Goal: Task Accomplishment & Management: Manage account settings

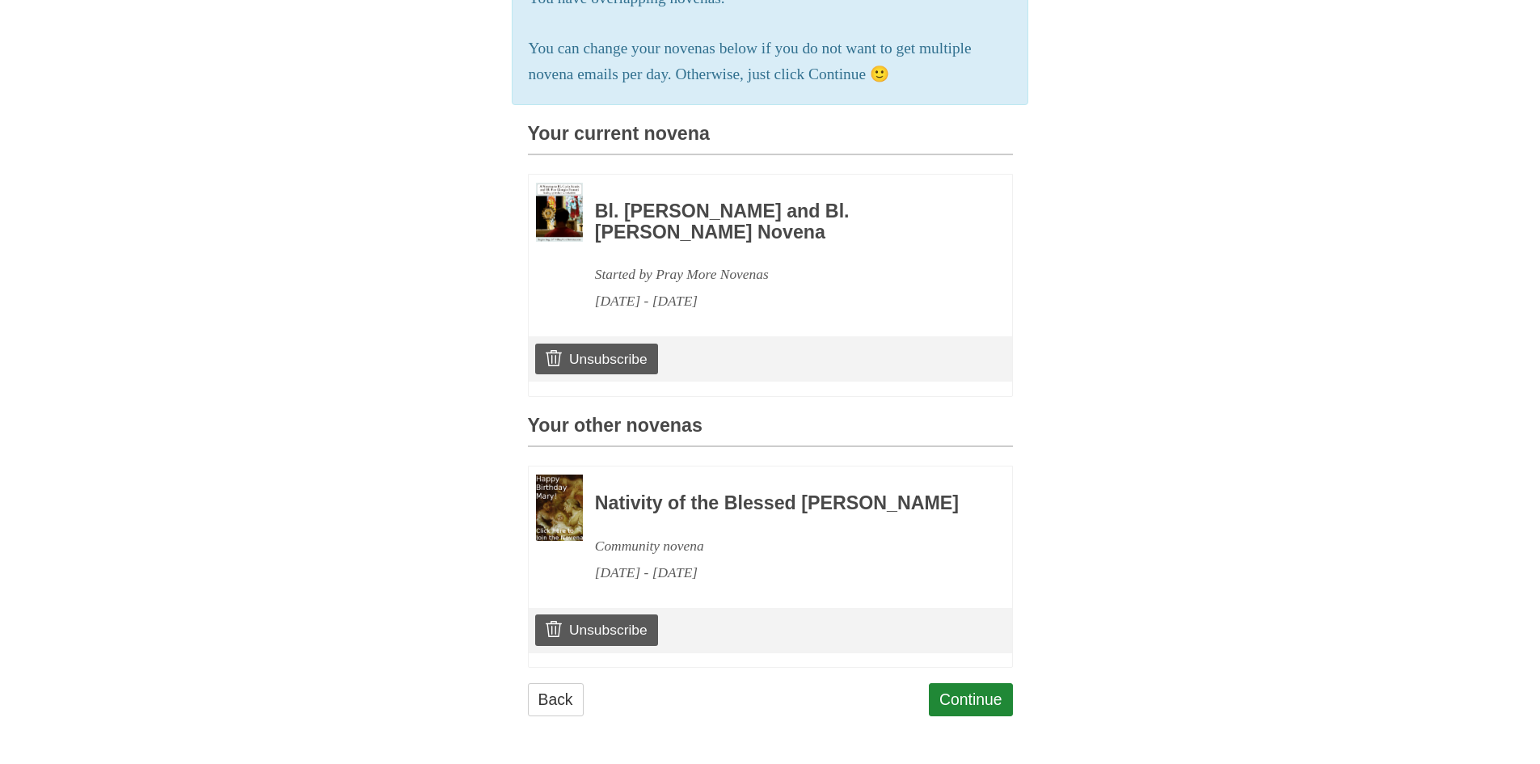
scroll to position [331, 0]
click at [598, 627] on link "Unsubscribe" at bounding box center [596, 629] width 122 height 31
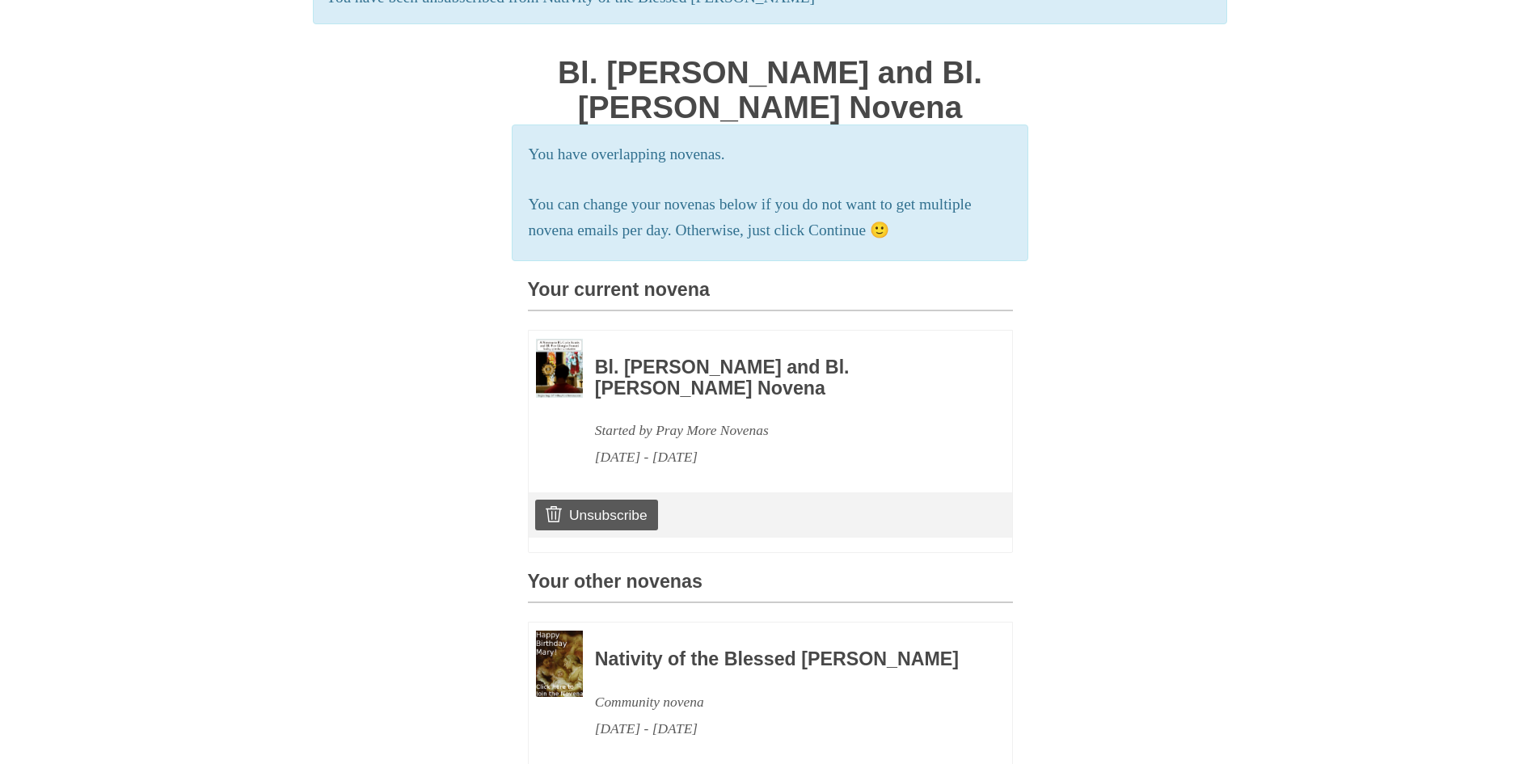
scroll to position [242, 0]
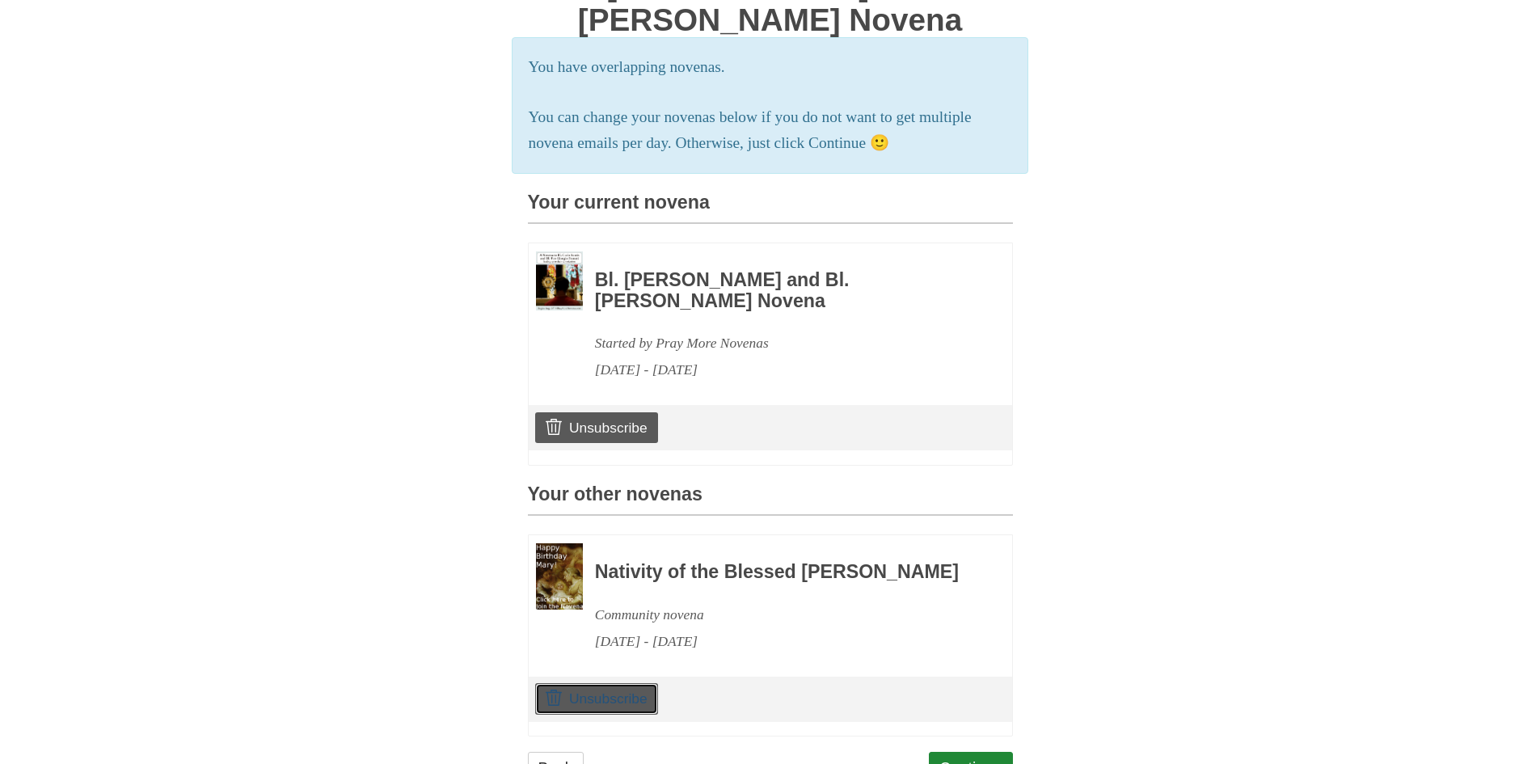
drag, startPoint x: 630, startPoint y: 719, endPoint x: 833, endPoint y: 101, distance: 650.8
click at [630, 714] on link "Unsubscribe" at bounding box center [596, 698] width 122 height 31
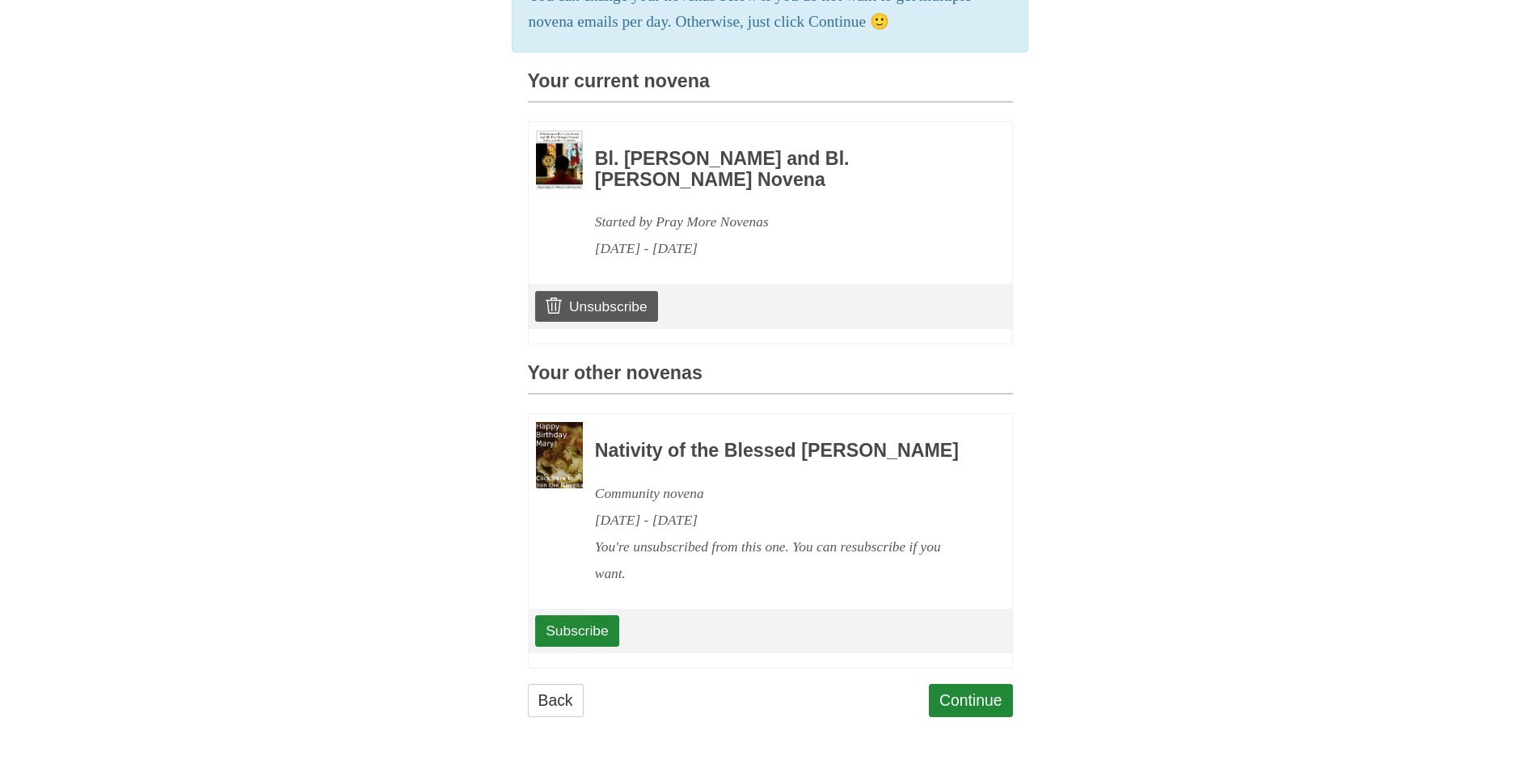
scroll to position [385, 0]
click at [989, 695] on link "Continue" at bounding box center [971, 700] width 84 height 33
